Goal: Obtain resource: Obtain resource

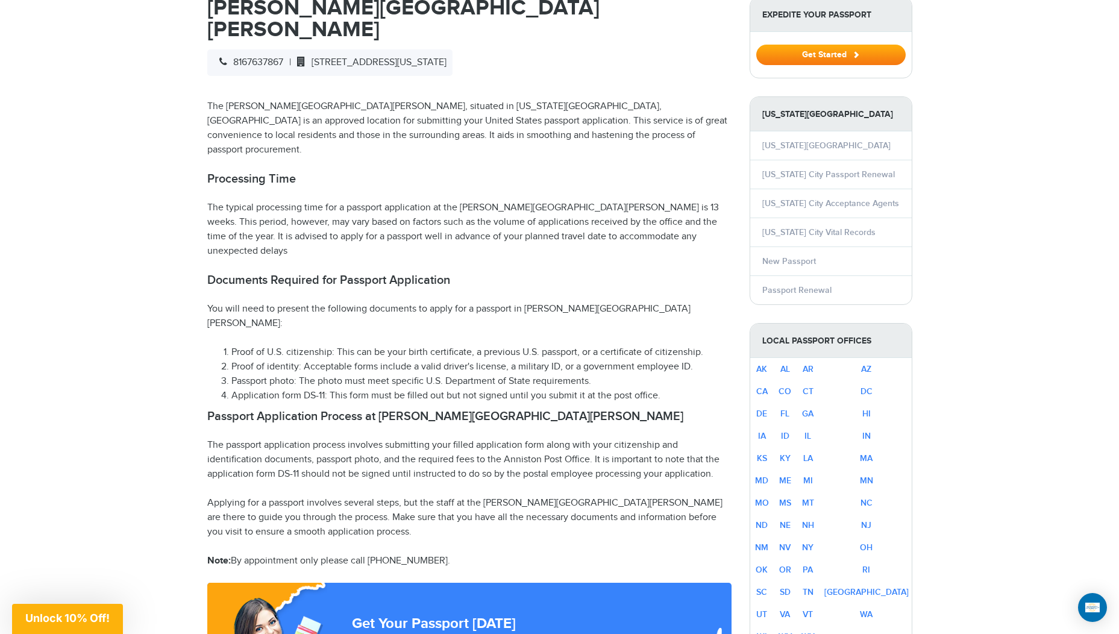
scroll to position [482, 0]
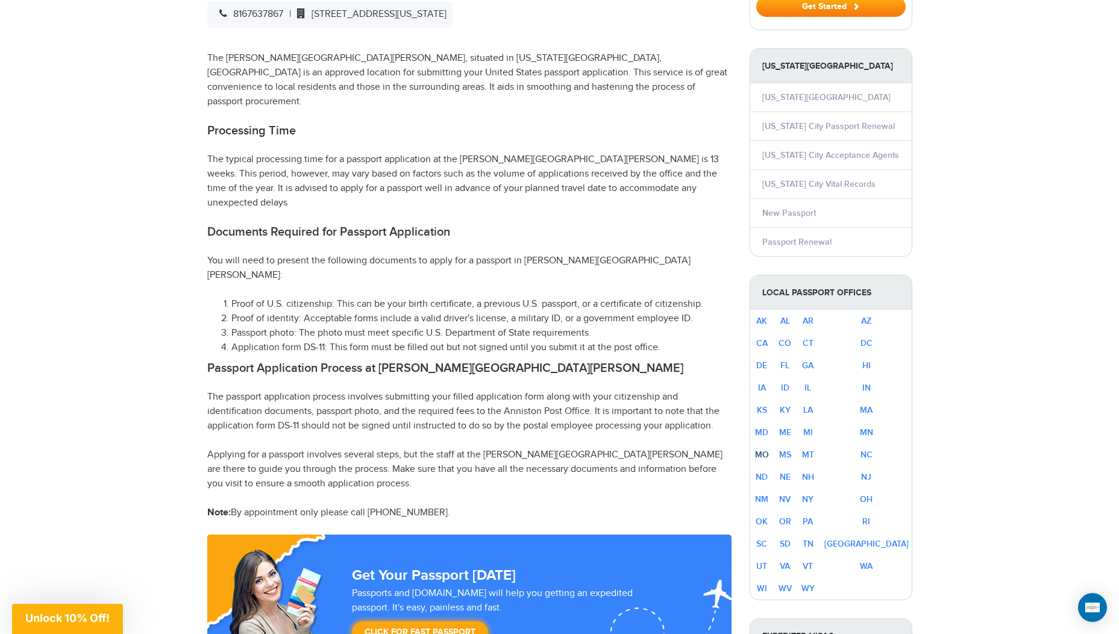
click at [768, 456] on link "MO" at bounding box center [762, 454] width 14 height 10
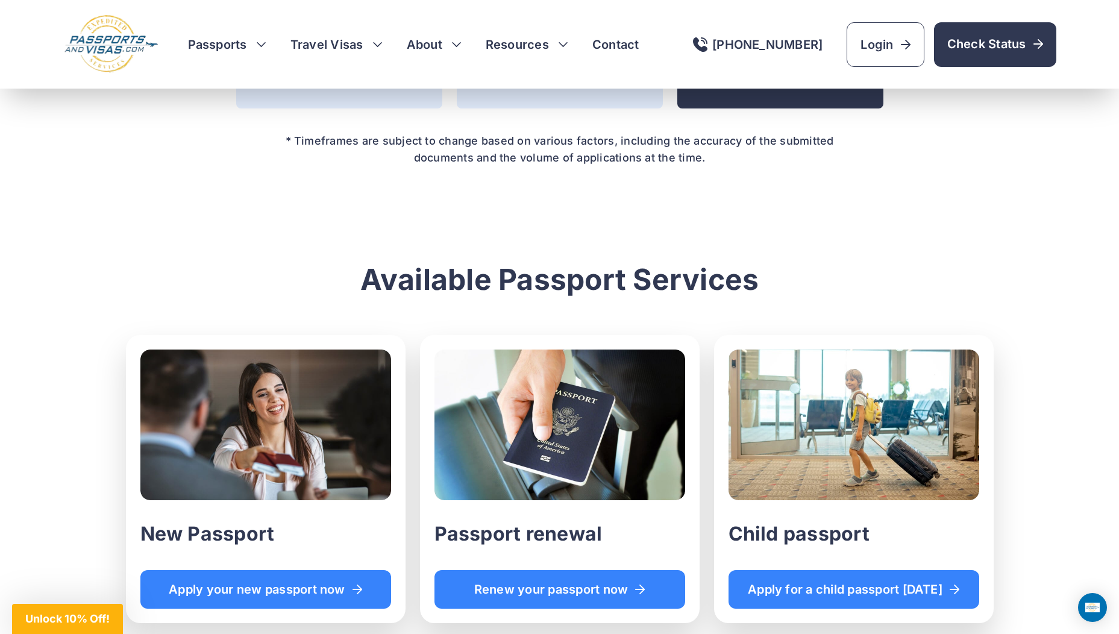
scroll to position [1013, 0]
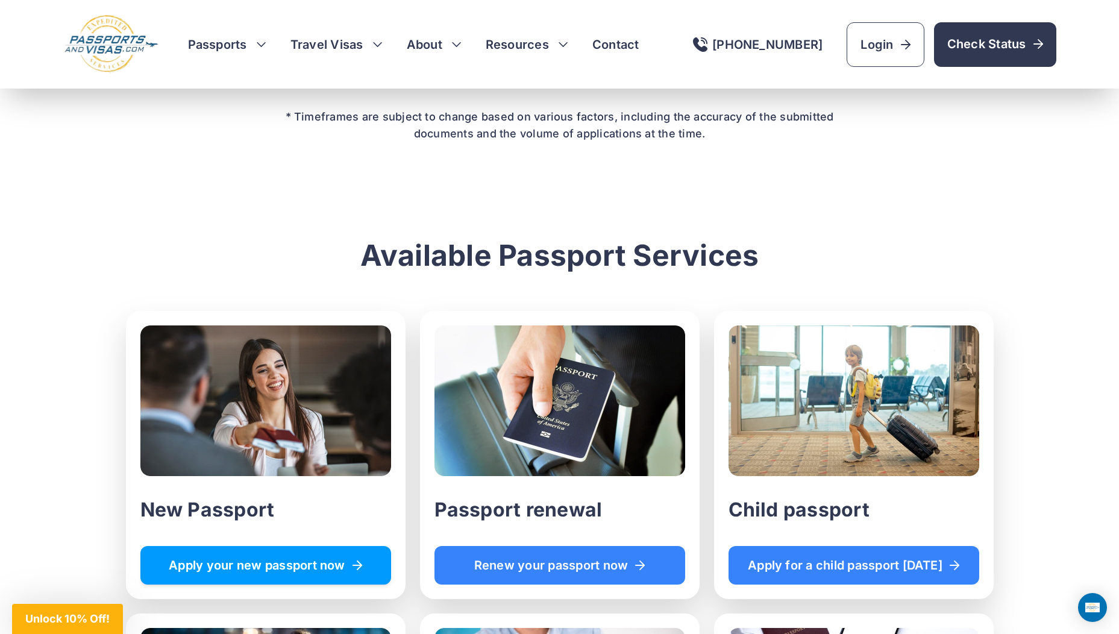
click at [284, 564] on span "Apply your new passport now" at bounding box center [265, 565] width 219 height 12
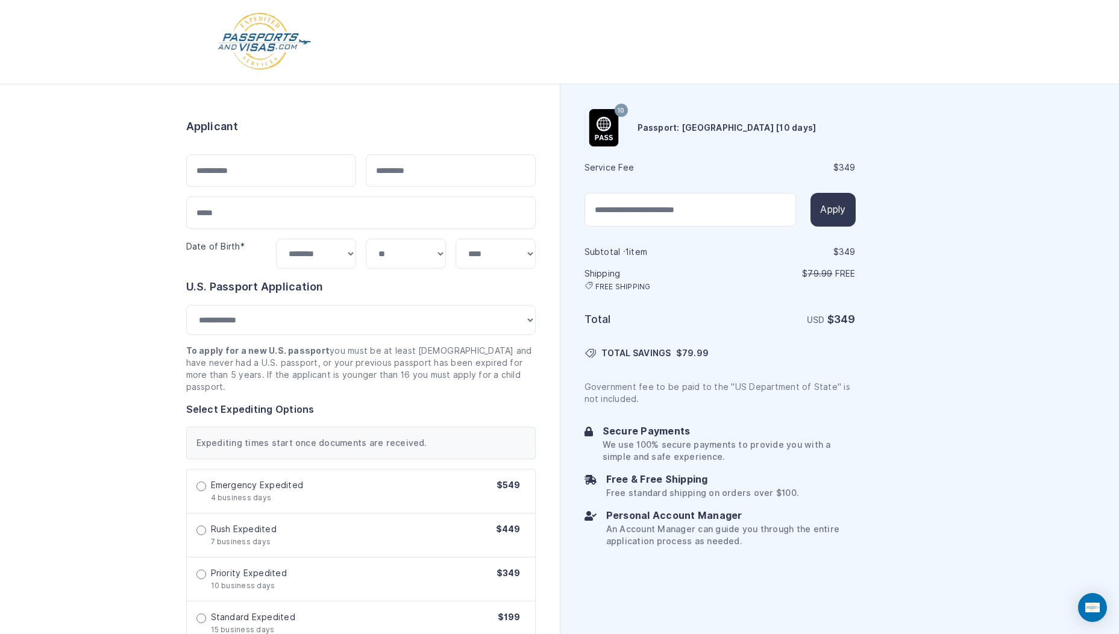
select select "**"
select select "***"
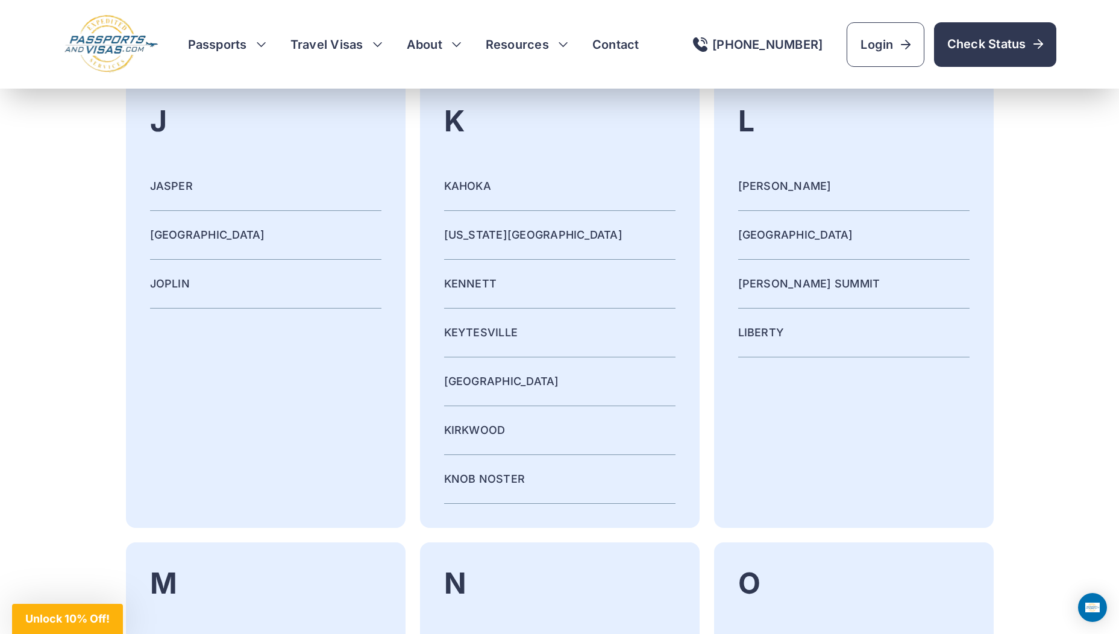
scroll to position [3970, 0]
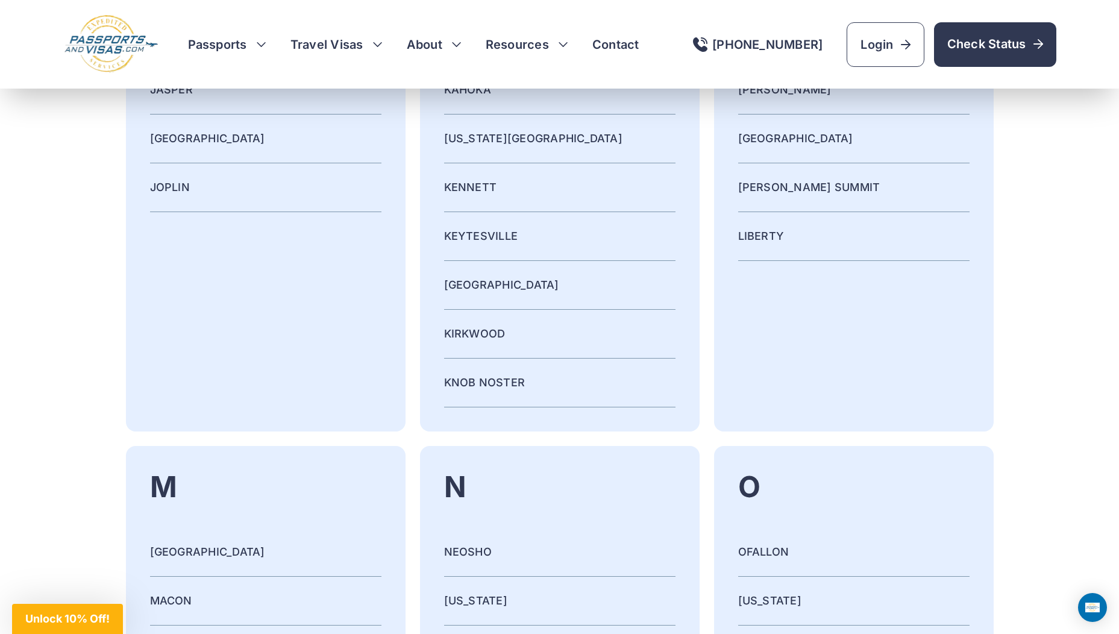
click at [472, 137] on link "KANSAS CITY" at bounding box center [533, 138] width 178 height 13
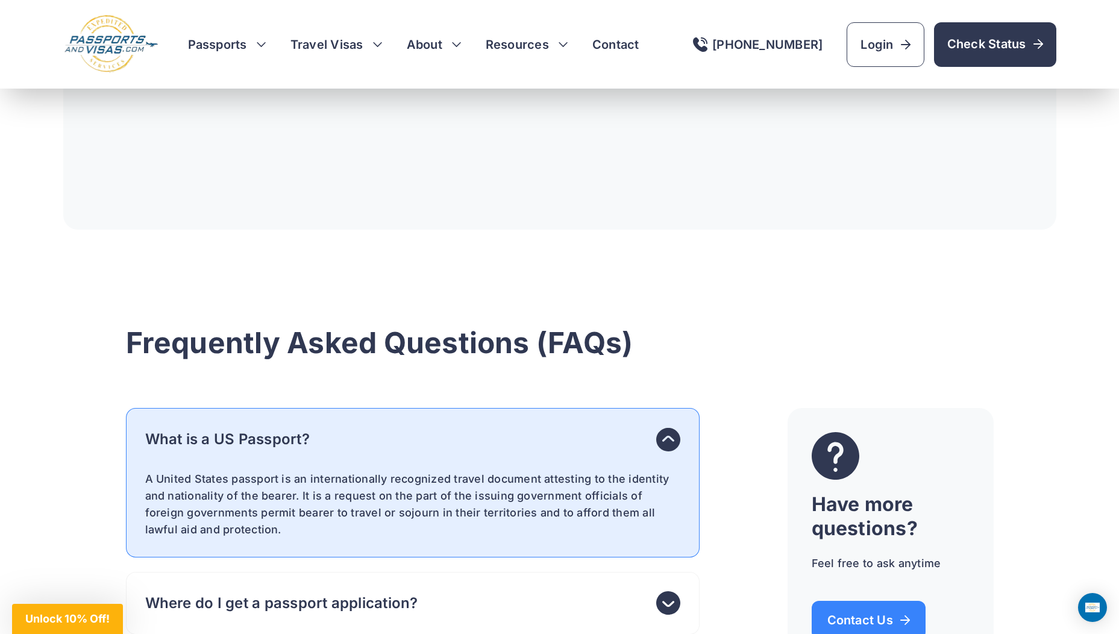
scroll to position [4484, 0]
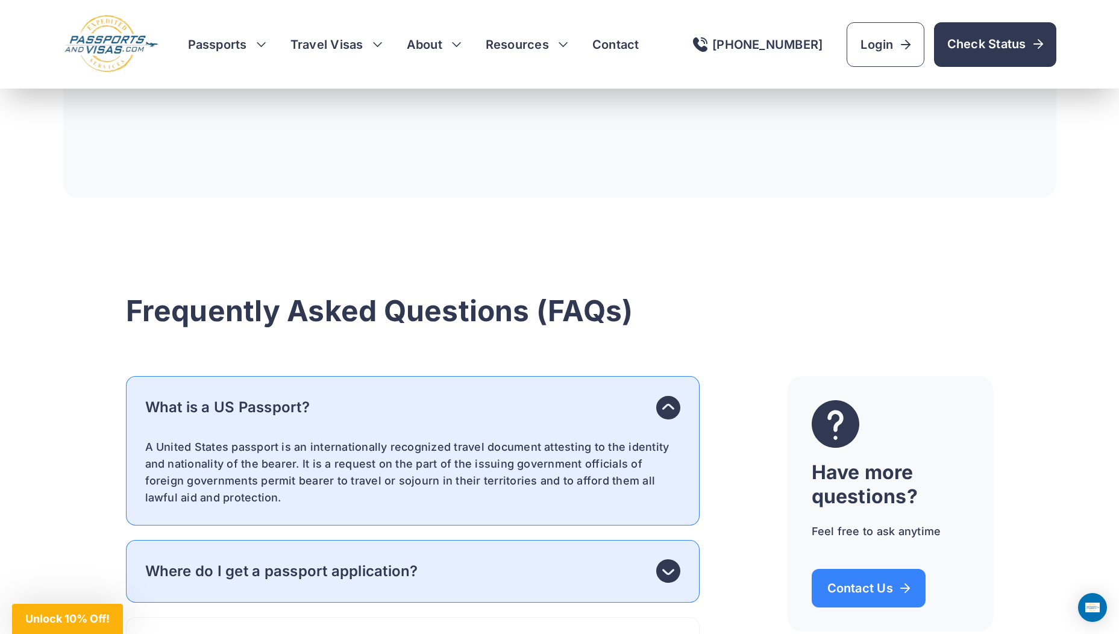
click at [348, 563] on h4 "Where do I get a passport application?" at bounding box center [281, 571] width 273 height 17
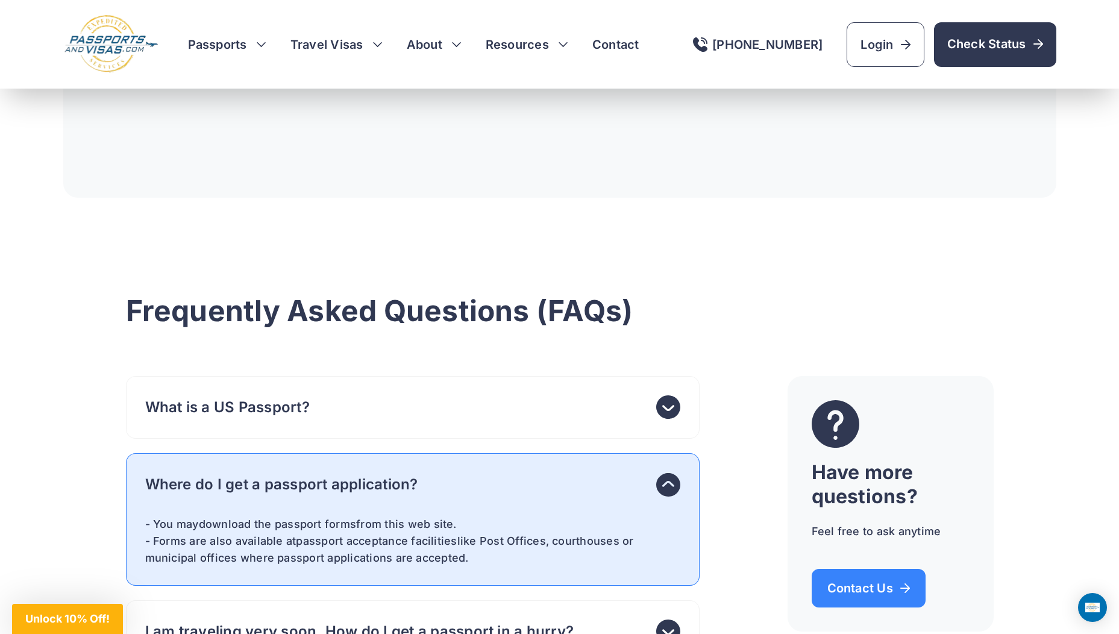
click at [672, 472] on icon at bounding box center [668, 484] width 24 height 24
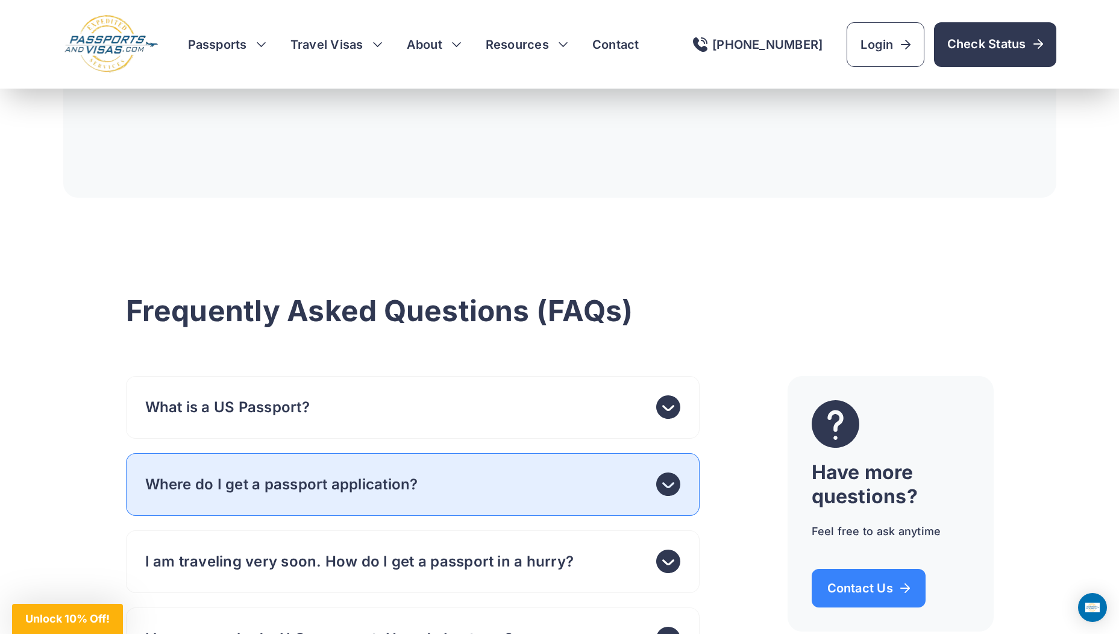
click at [672, 472] on use at bounding box center [668, 483] width 24 height 23
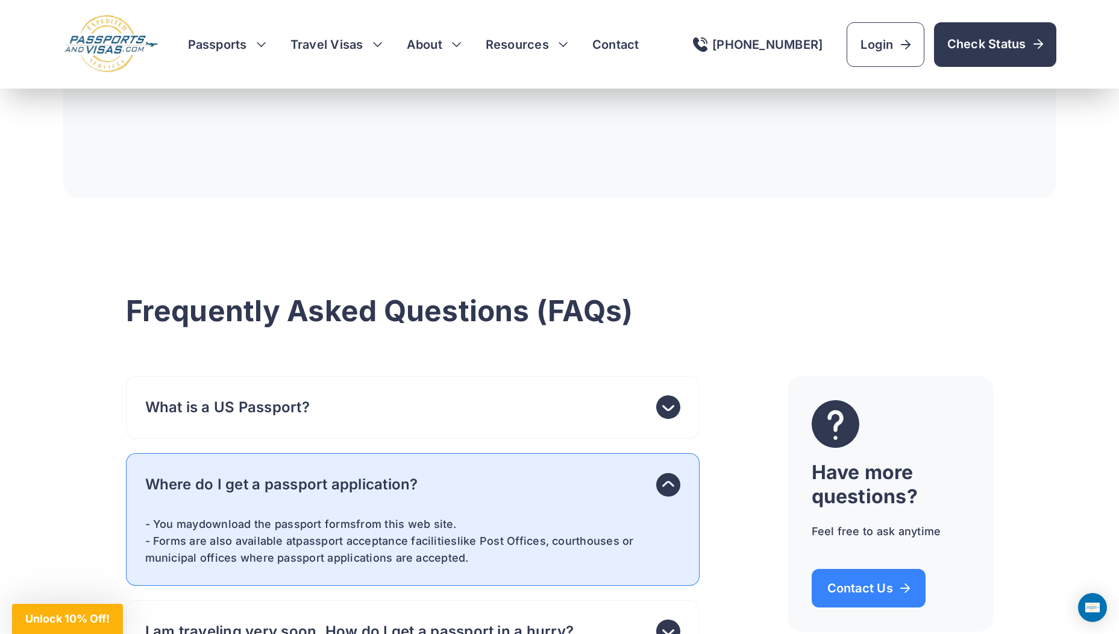
click at [227, 518] on link "download the passport forms" at bounding box center [277, 524] width 157 height 13
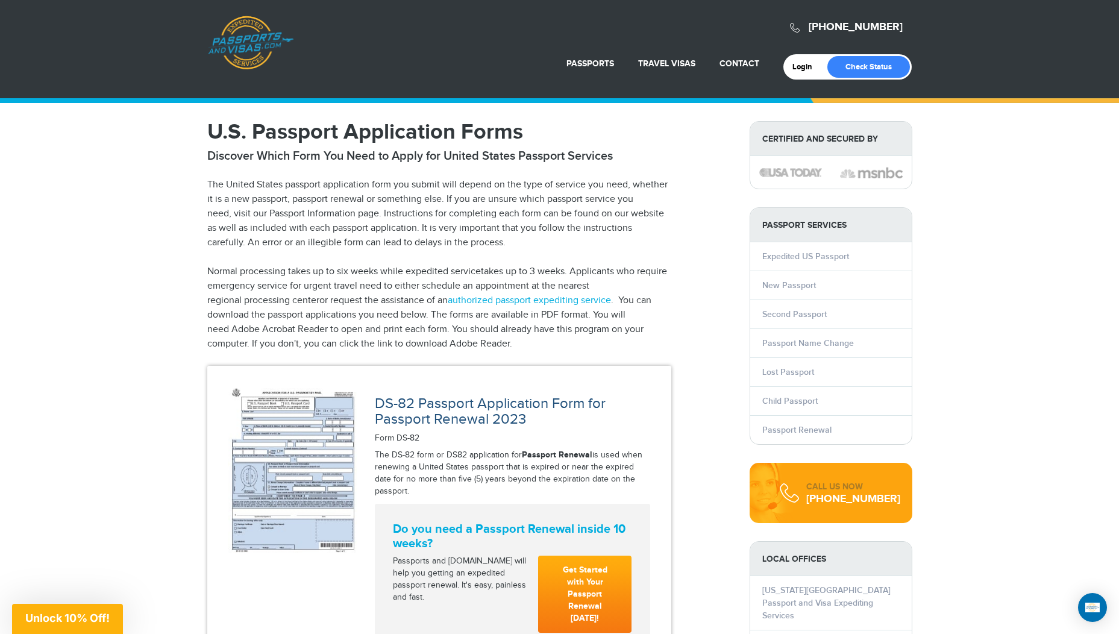
click at [452, 408] on link "DS-82 Passport Application Form for Passport Renewal 2023" at bounding box center [490, 411] width 231 height 33
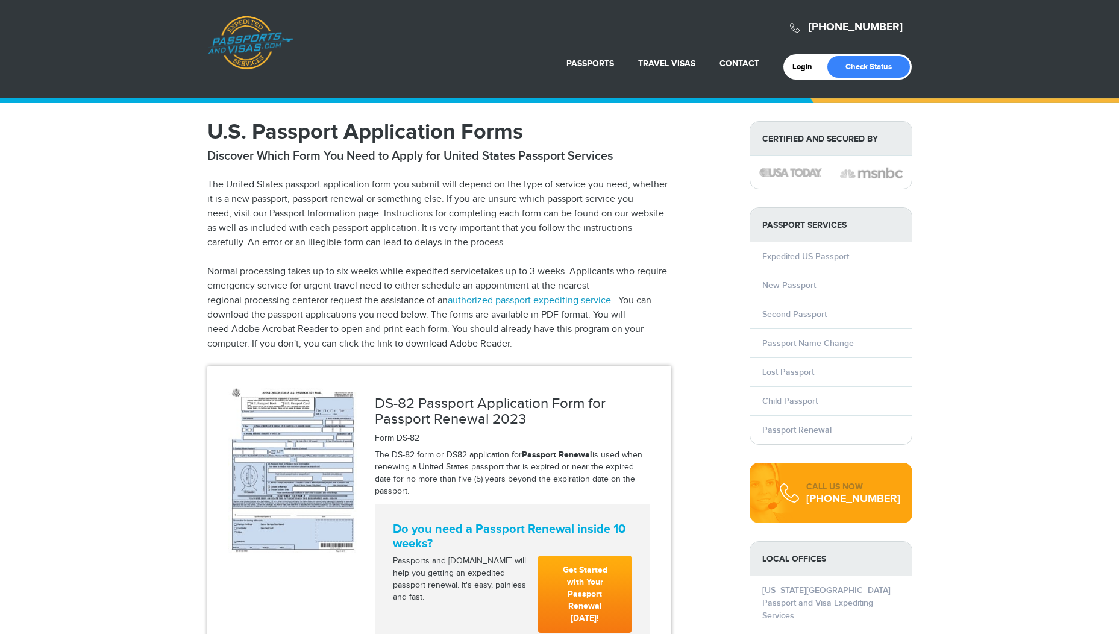
click at [509, 298] on link "authorized passport expediting service" at bounding box center [529, 300] width 163 height 11
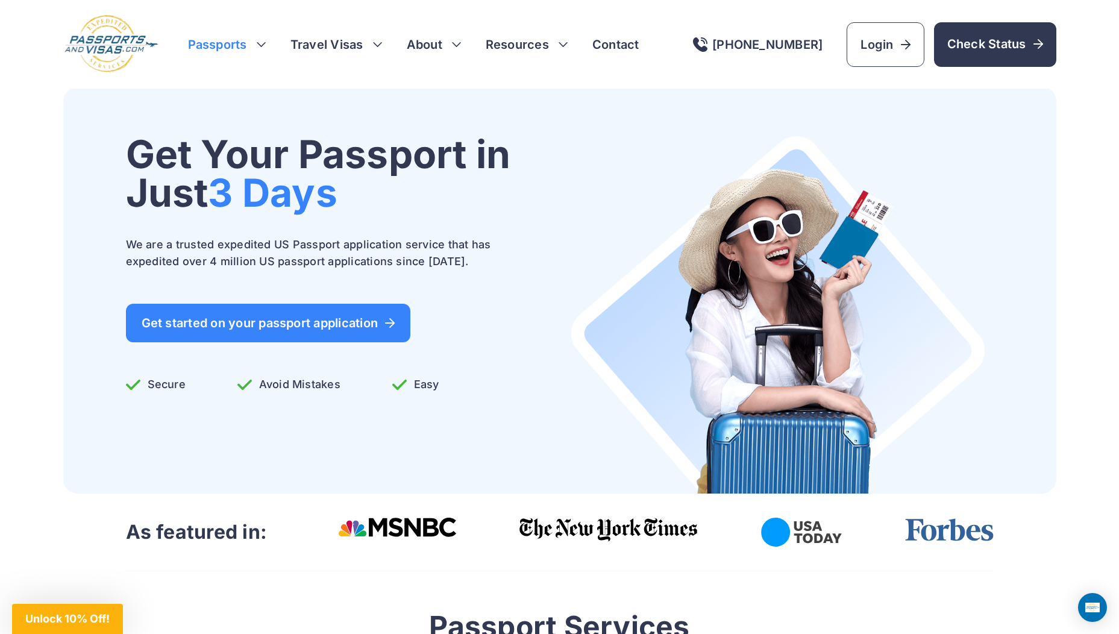
click at [258, 42] on h3 "Passports" at bounding box center [227, 44] width 78 height 17
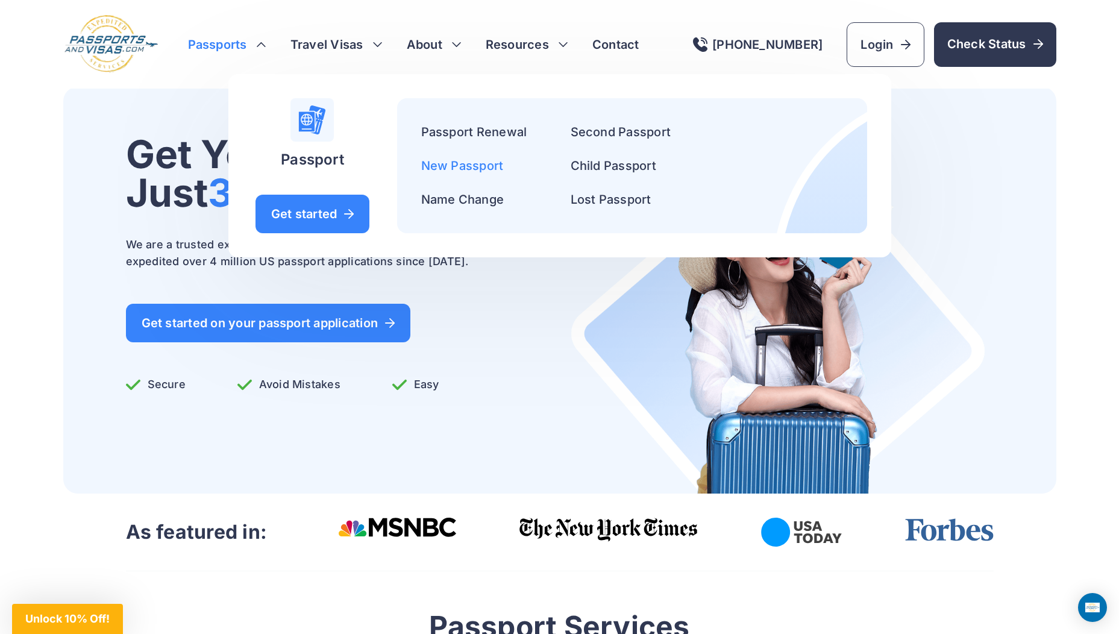
click at [450, 161] on link "New Passport" at bounding box center [462, 165] width 83 height 14
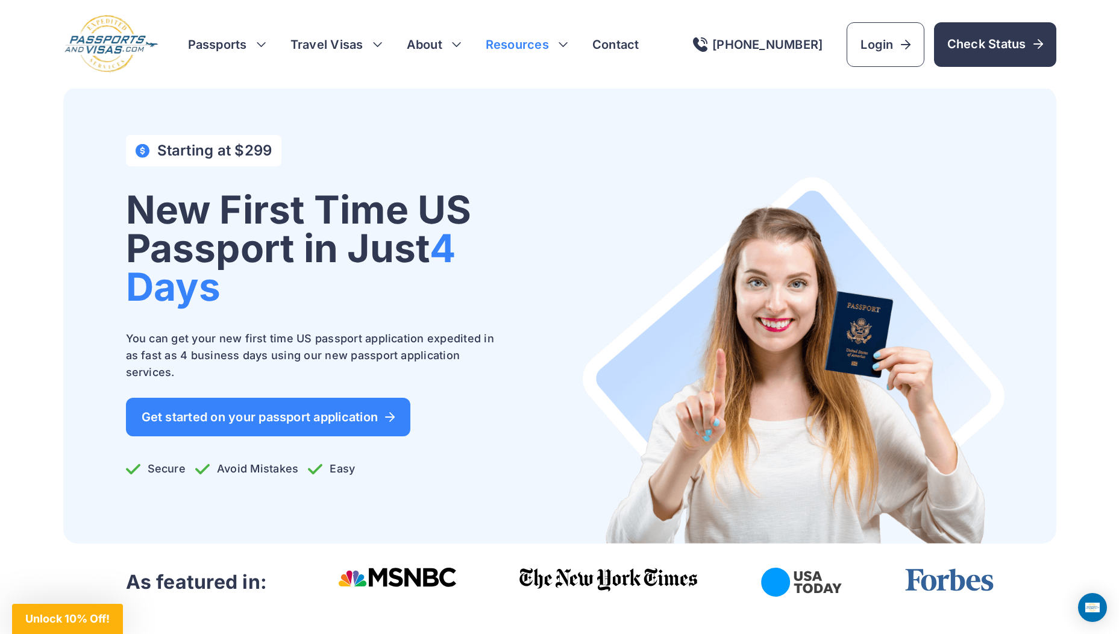
click at [565, 45] on h3 "Resources" at bounding box center [527, 44] width 83 height 17
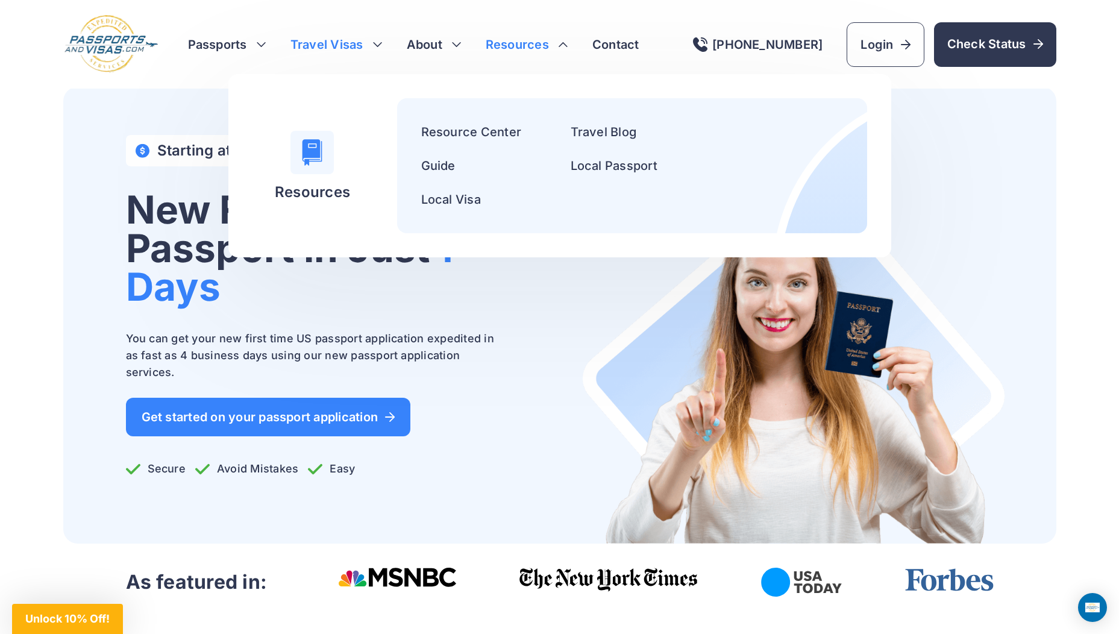
click at [377, 43] on h3 "Travel Visas" at bounding box center [336, 44] width 92 height 17
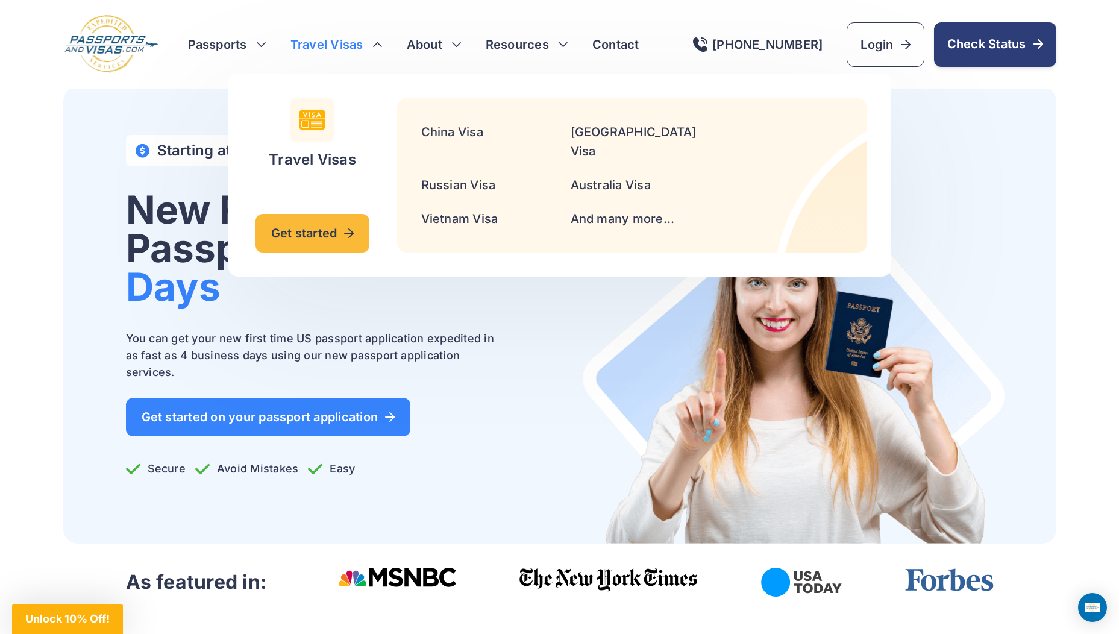
click at [977, 43] on span "Check Status" at bounding box center [995, 44] width 96 height 17
